Goal: Transaction & Acquisition: Purchase product/service

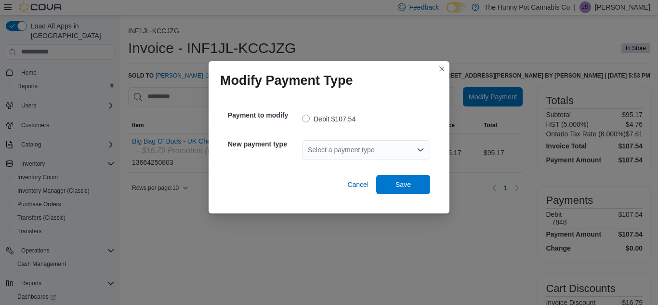
click at [354, 146] on div "Select a payment type" at bounding box center [366, 149] width 128 height 19
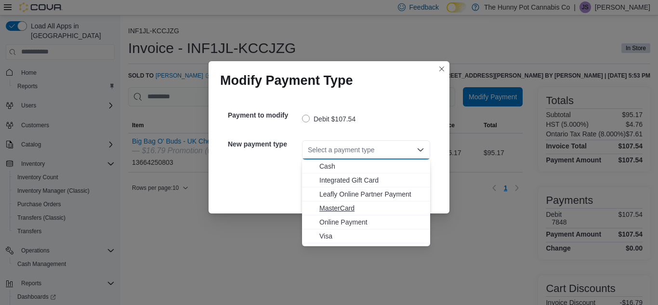
click at [330, 206] on span "MasterCard" at bounding box center [372, 208] width 105 height 10
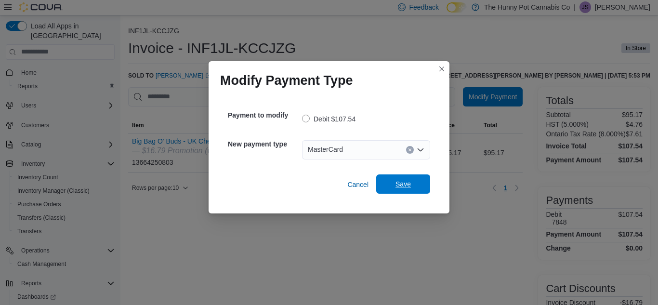
click at [394, 182] on span "Save" at bounding box center [403, 183] width 42 height 19
